Goal: Transaction & Acquisition: Purchase product/service

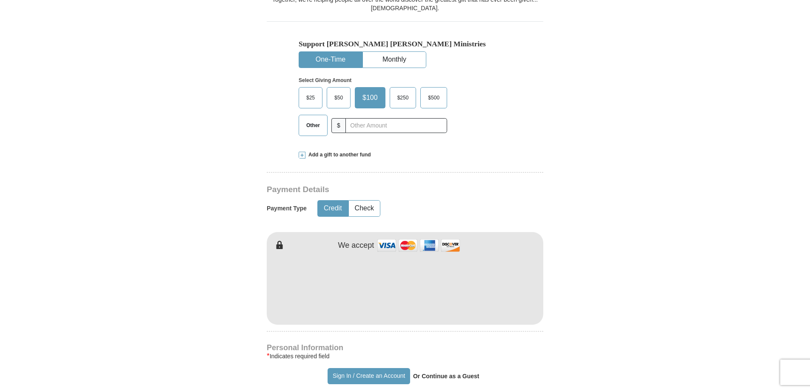
scroll to position [255, 0]
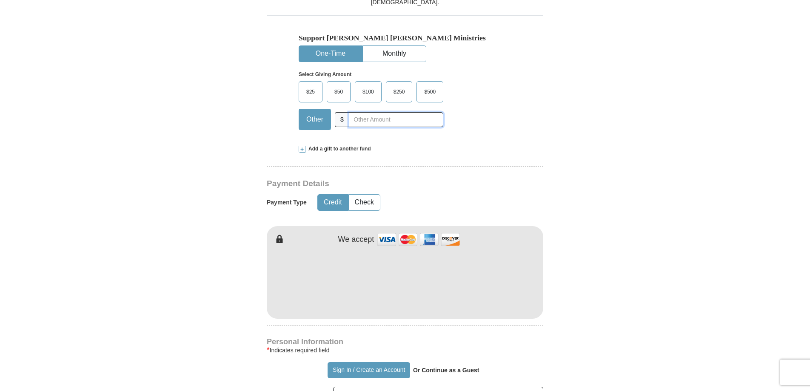
click at [386, 123] on input "text" at bounding box center [396, 119] width 94 height 15
type input "5"
type input "Olden"
type input "[PERSON_NAME]"
type input "[EMAIL_ADDRESS][DOMAIN_NAME]"
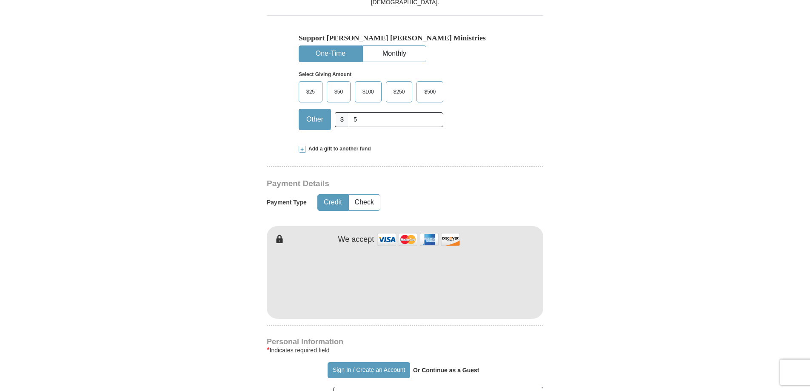
type input "PO BOX 15164"
type input "[GEOGRAPHIC_DATA]"
select select "WA"
type input "99215"
type input "5094996730"
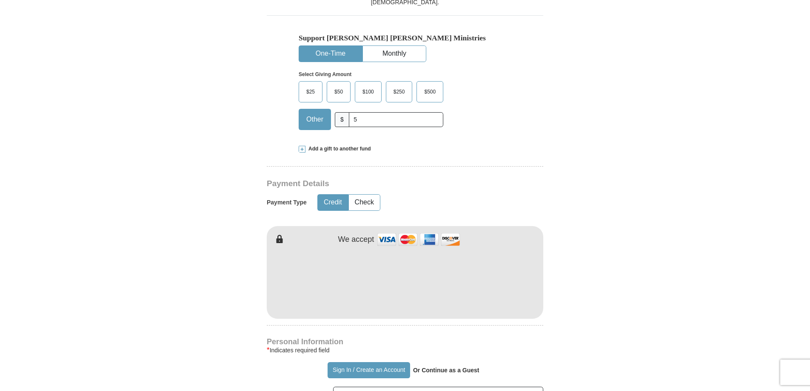
click at [580, 277] on form "Already have an account? Sign in for faster giving. Don't have an account? Crea…" at bounding box center [404, 300] width 485 height 1043
click at [467, 337] on div "[PERSON_NAME] [PERSON_NAME] Ministries Giving Together, we're helping people al…" at bounding box center [405, 390] width 276 height 864
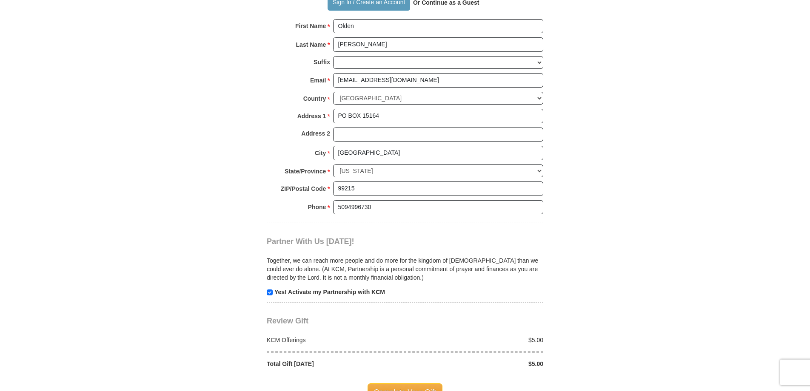
scroll to position [638, 0]
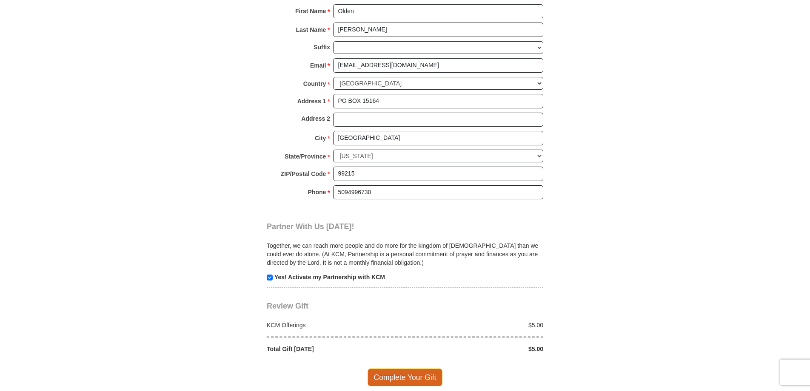
click at [432, 375] on span "Complete Your Gift" at bounding box center [404, 378] width 75 height 18
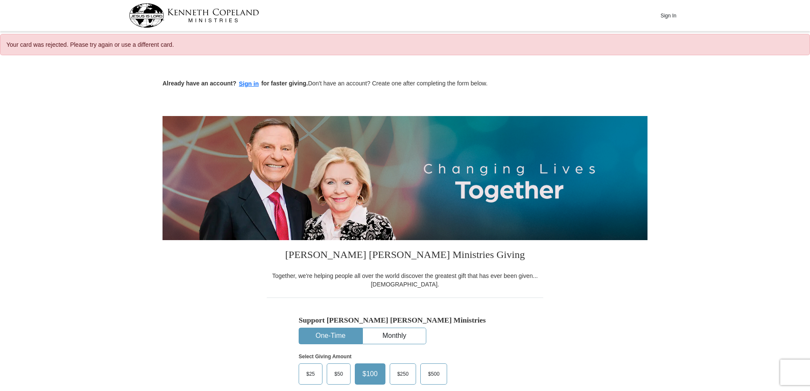
select select "WA"
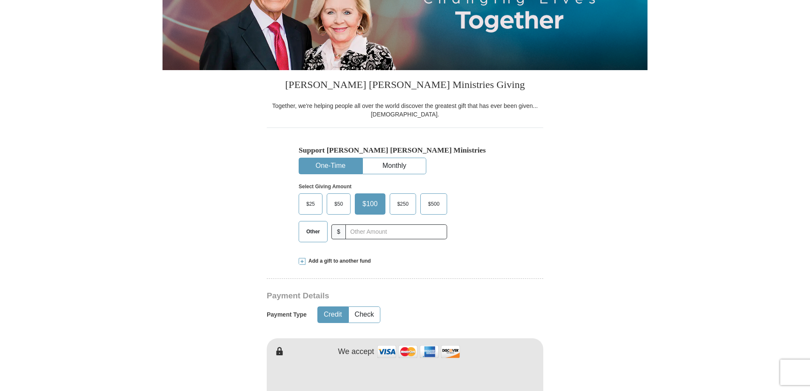
scroll to position [255, 0]
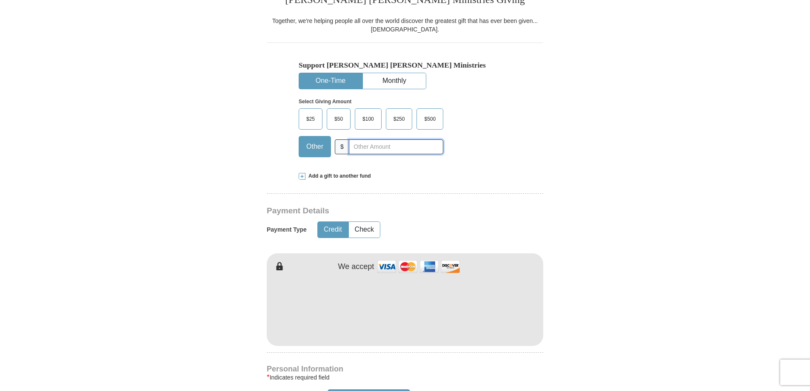
click at [369, 147] on input "text" at bounding box center [396, 146] width 94 height 15
type input "5"
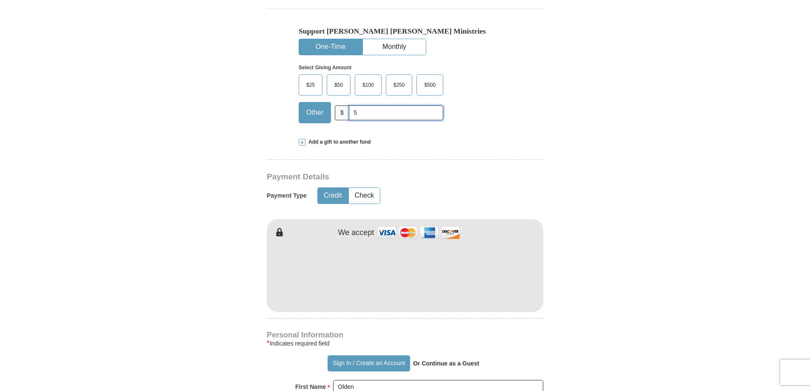
scroll to position [383, 0]
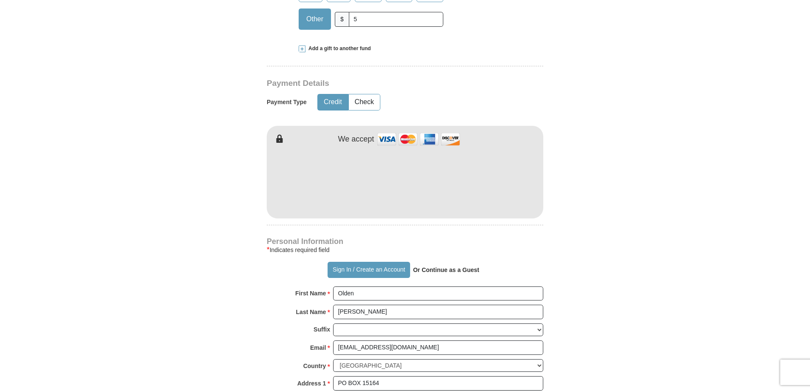
click at [598, 230] on form "Already have an account? Sign in for faster giving. Don't have an account? Crea…" at bounding box center [404, 161] width 485 height 964
click at [643, 274] on form "Already have an account? Sign in for faster giving. Don't have an account? Crea…" at bounding box center [404, 161] width 485 height 964
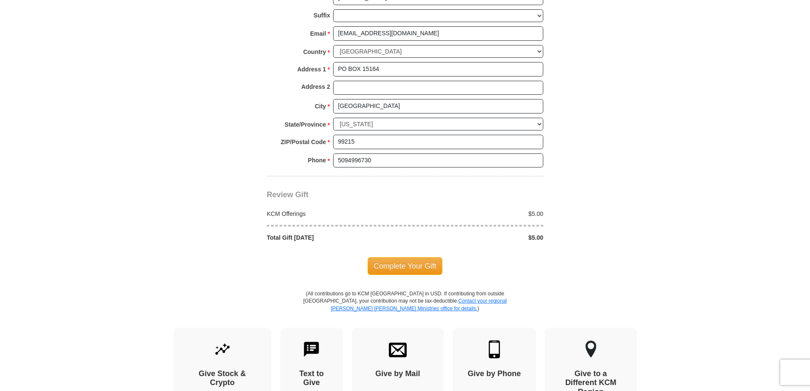
scroll to position [723, 0]
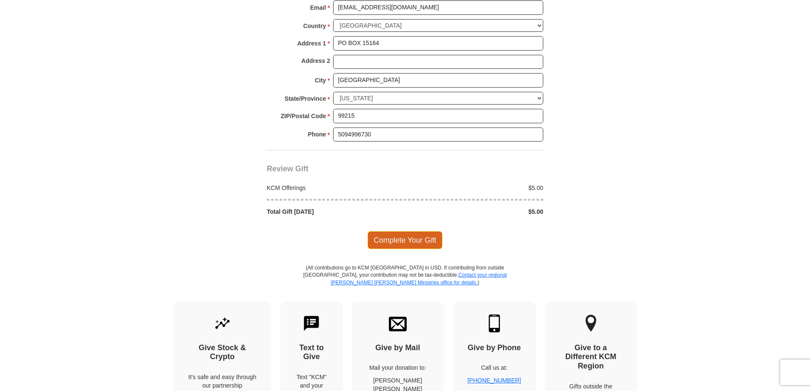
click at [423, 239] on span "Complete Your Gift" at bounding box center [404, 240] width 75 height 18
